Goal: Transaction & Acquisition: Download file/media

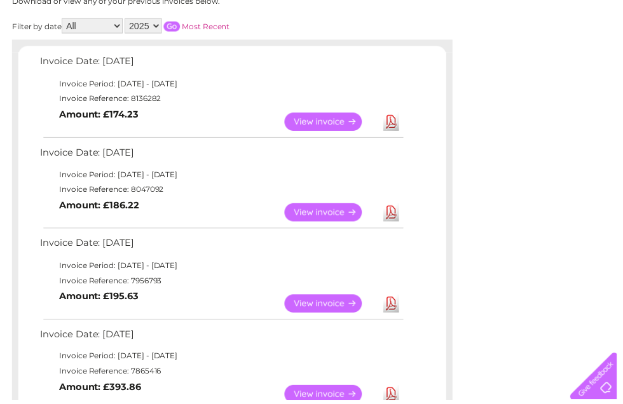
scroll to position [185, 0]
click at [397, 307] on link "Download" at bounding box center [395, 306] width 16 height 18
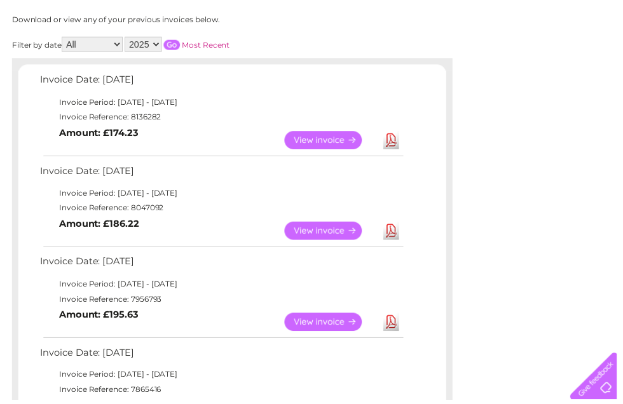
scroll to position [166, 0]
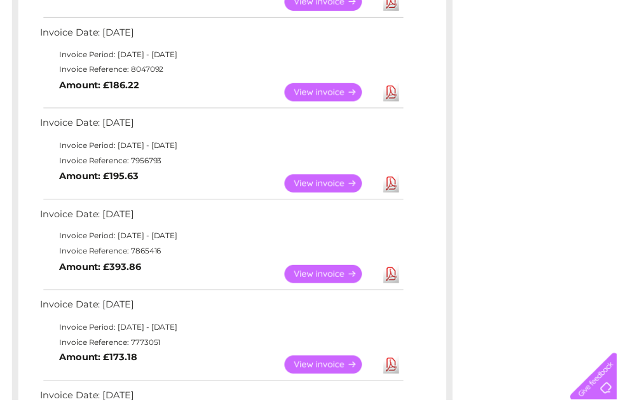
scroll to position [308, 0]
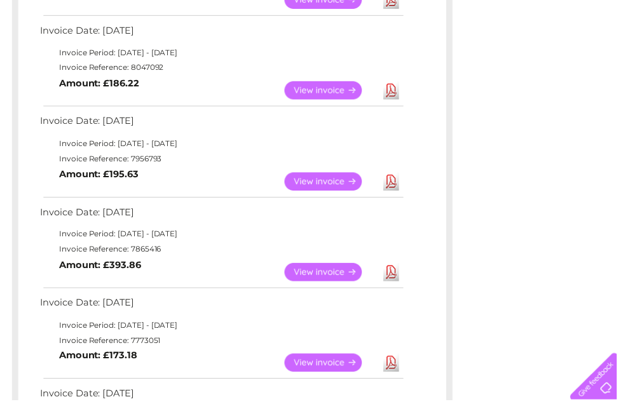
click at [402, 280] on link "Download" at bounding box center [395, 275] width 16 height 18
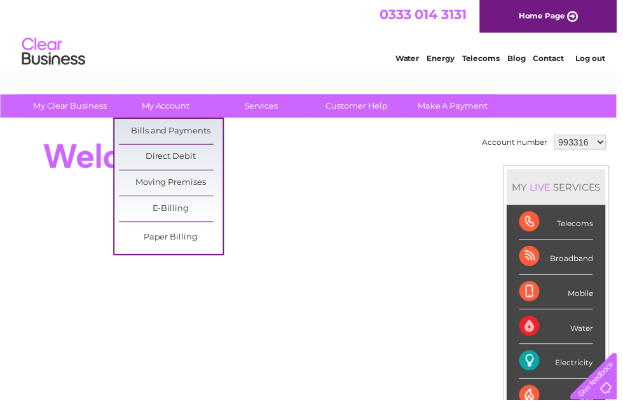
click at [201, 137] on link "Bills and Payments" at bounding box center [172, 132] width 105 height 25
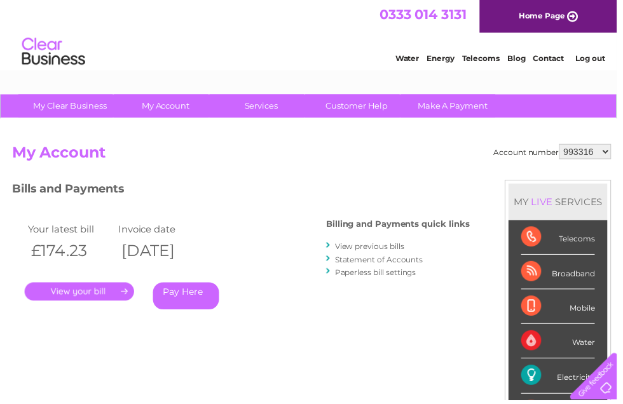
click at [377, 252] on link "View previous bills" at bounding box center [373, 249] width 70 height 10
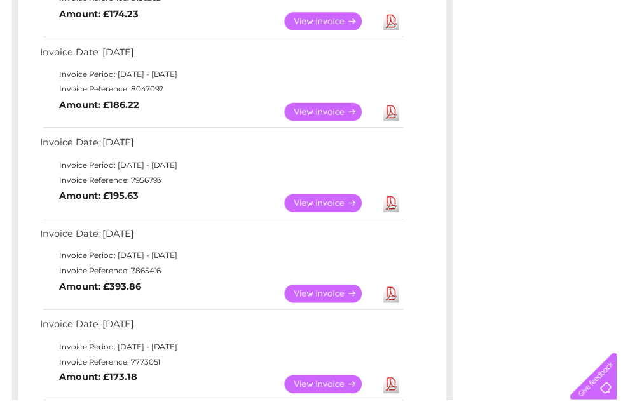
scroll to position [321, 0]
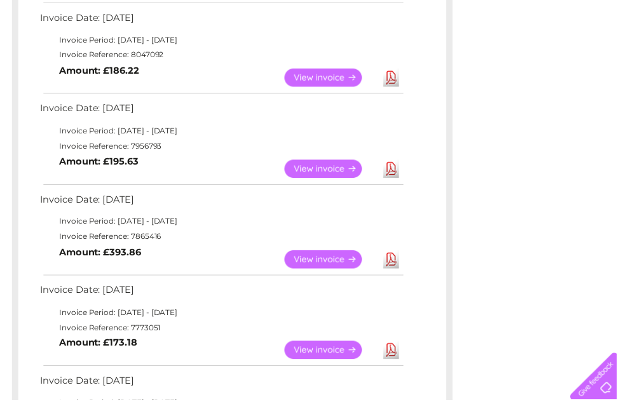
click at [399, 357] on link "Download" at bounding box center [395, 353] width 16 height 18
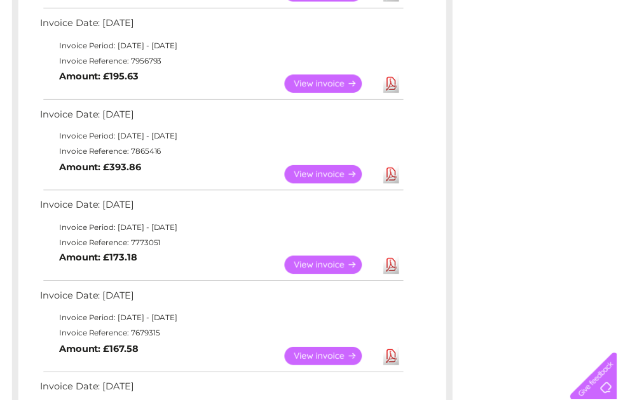
scroll to position [407, 0]
click at [393, 358] on link "Download" at bounding box center [395, 360] width 16 height 18
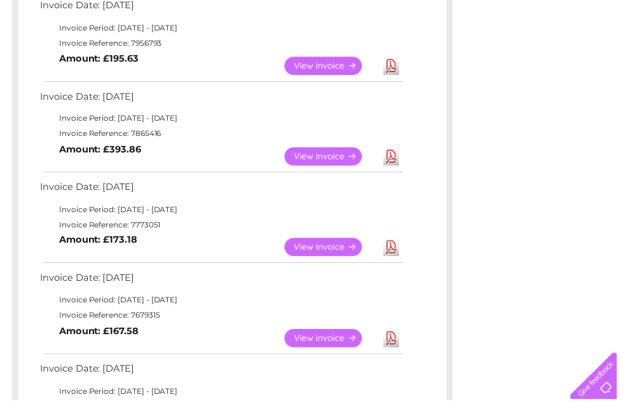
scroll to position [426, 0]
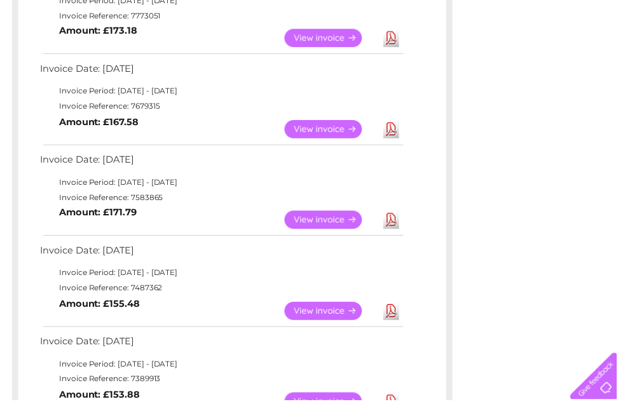
scroll to position [637, 0]
click at [400, 311] on link "Download" at bounding box center [395, 313] width 16 height 18
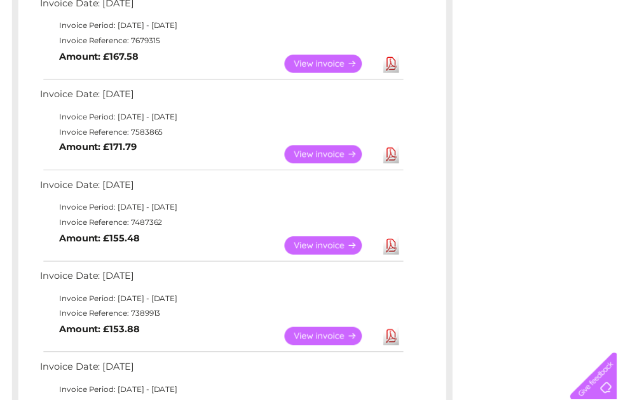
scroll to position [703, 0]
click at [402, 334] on link "Download" at bounding box center [395, 339] width 16 height 18
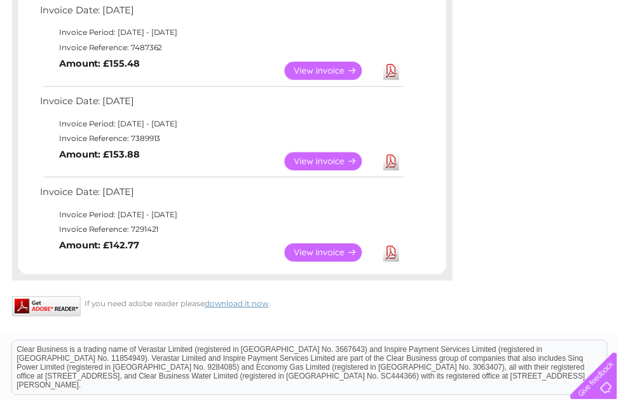
scroll to position [879, 0]
click at [390, 249] on link "Download" at bounding box center [395, 255] width 16 height 18
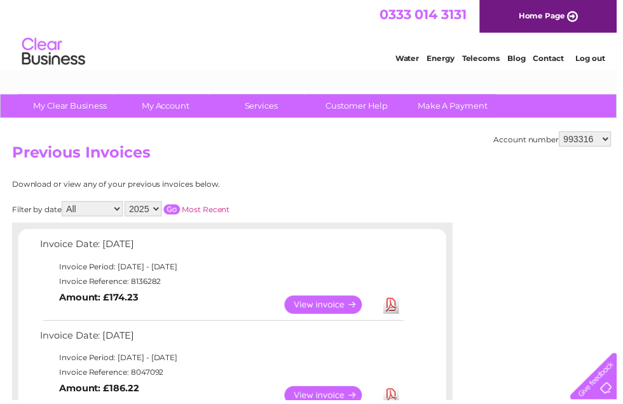
click at [163, 213] on select "2025 2024 2023 2022" at bounding box center [144, 210] width 37 height 15
click at [182, 210] on input "button" at bounding box center [173, 212] width 17 height 10
click at [163, 213] on select "2025 2024 2023 2022" at bounding box center [144, 210] width 37 height 15
select select "2024"
click at [182, 214] on input "button" at bounding box center [173, 212] width 17 height 10
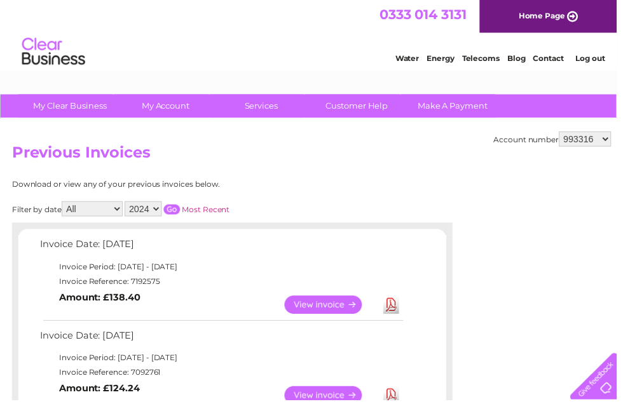
click at [397, 309] on link "Download" at bounding box center [395, 308] width 16 height 18
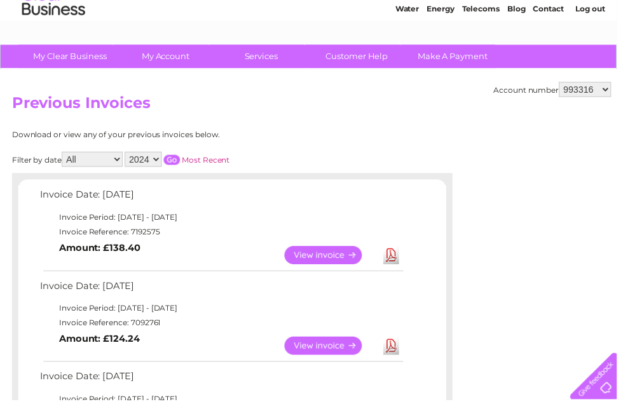
scroll to position [63, 0]
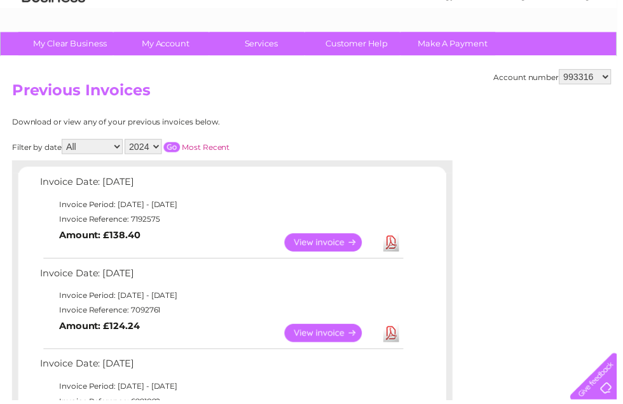
click at [397, 341] on link "Download" at bounding box center [395, 336] width 16 height 18
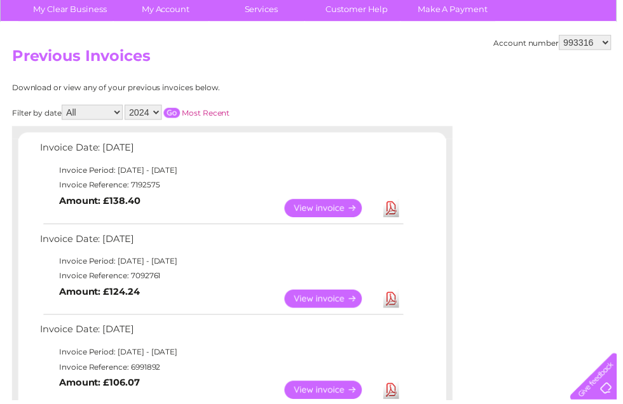
scroll to position [102, 0]
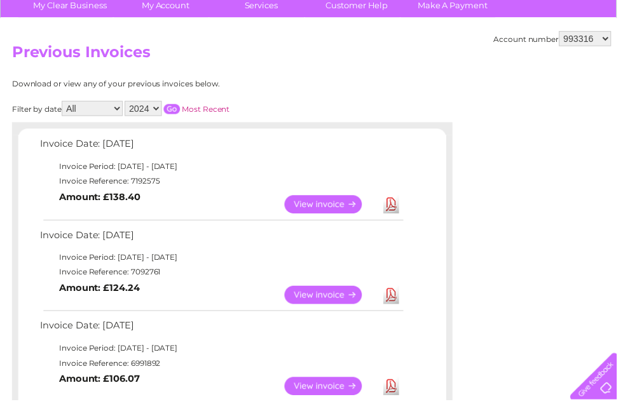
click at [402, 386] on link "Download" at bounding box center [395, 390] width 16 height 18
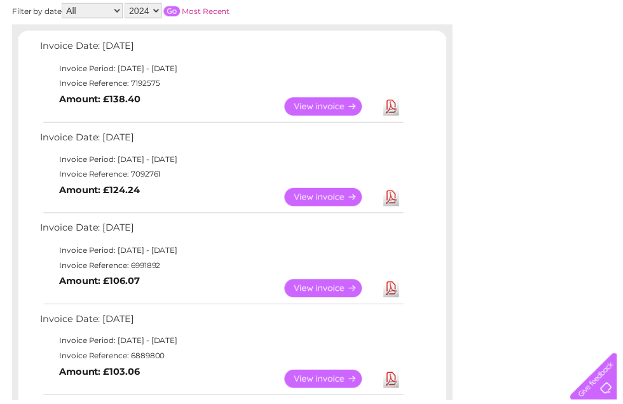
scroll to position [209, 0]
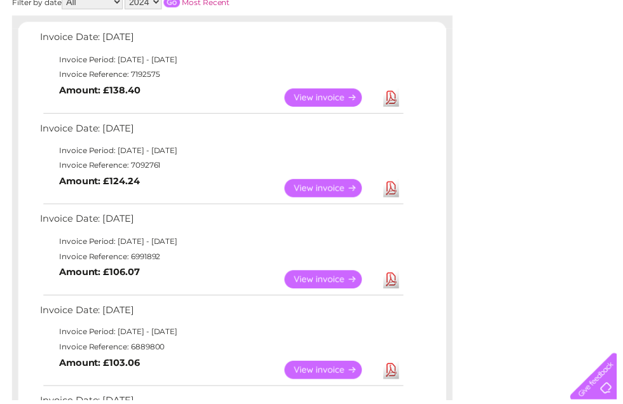
click at [394, 375] on link "Download" at bounding box center [395, 374] width 16 height 18
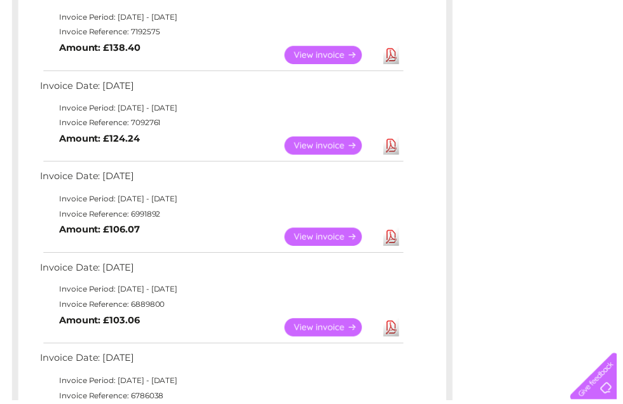
scroll to position [257, 0]
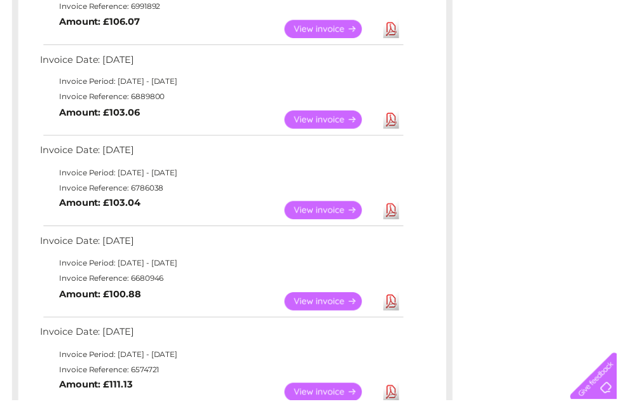
scroll to position [463, 0]
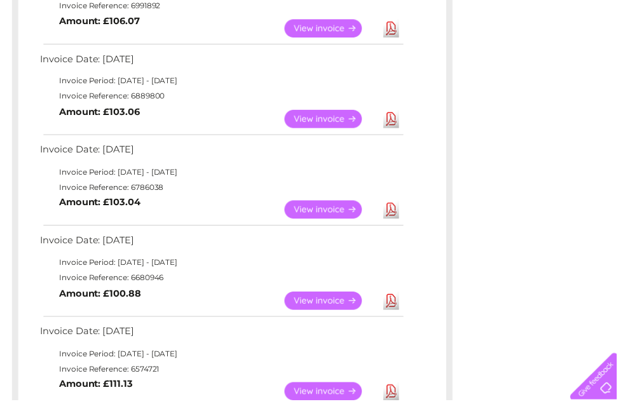
click at [398, 303] on link "Download" at bounding box center [395, 304] width 16 height 18
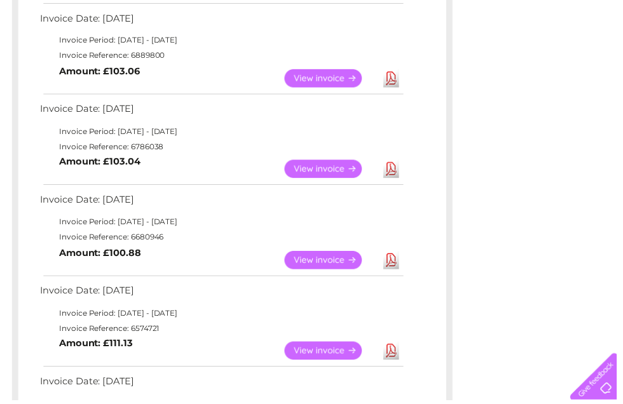
scroll to position [504, 0]
click at [398, 355] on link "Download" at bounding box center [395, 354] width 16 height 18
click at [398, 345] on link "Download" at bounding box center [395, 354] width 16 height 18
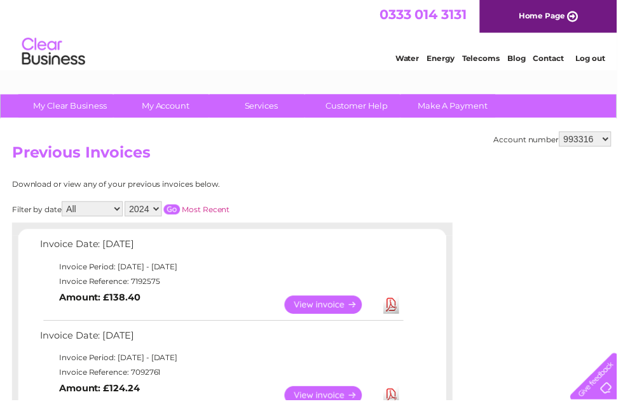
click at [586, 144] on select "993316 1023386" at bounding box center [590, 140] width 53 height 15
select select "1023386"
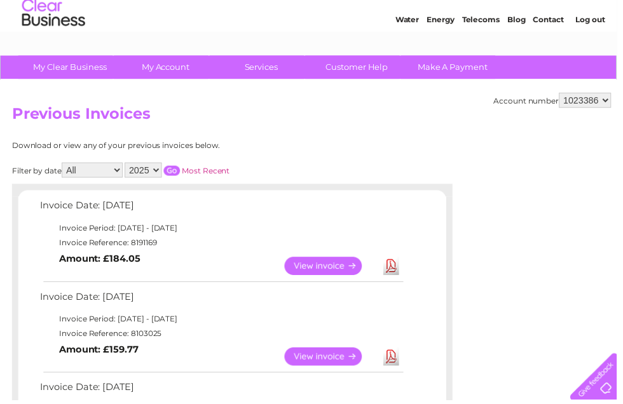
scroll to position [39, 0]
click at [399, 271] on link "Download" at bounding box center [395, 269] width 16 height 18
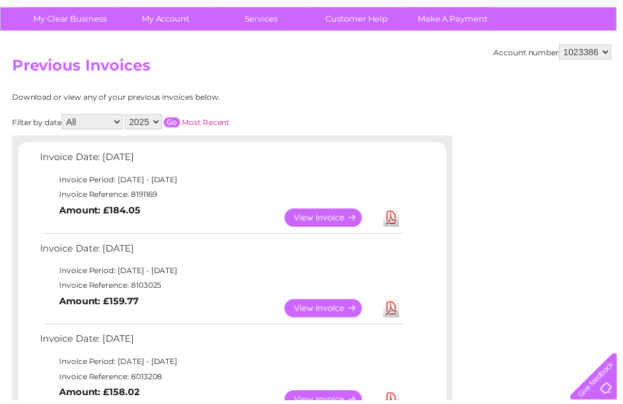
scroll to position [89, 0]
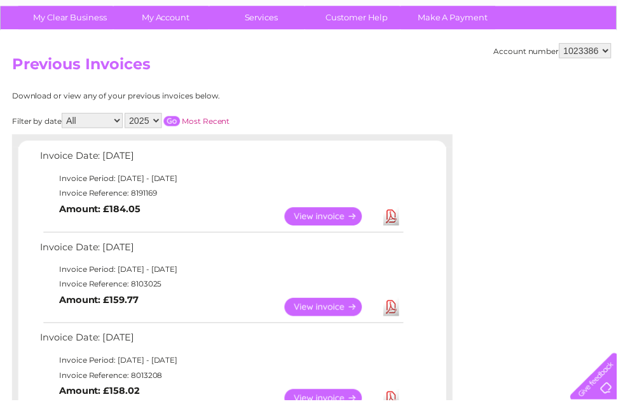
click at [395, 314] on link "Download" at bounding box center [395, 310] width 16 height 18
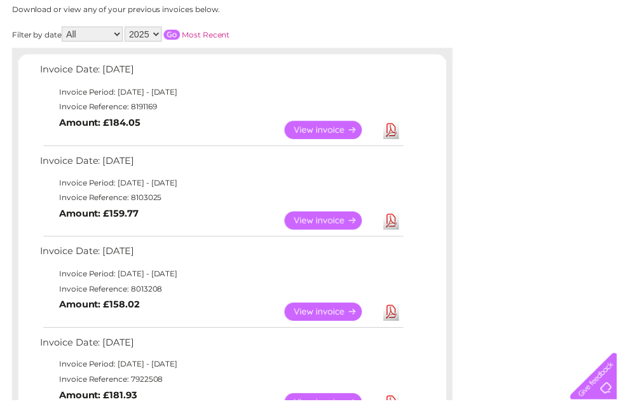
scroll to position [179, 0]
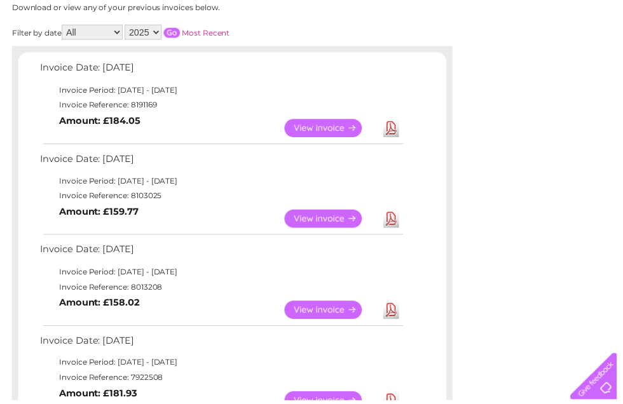
click at [393, 311] on link "Download" at bounding box center [395, 313] width 16 height 18
